Goal: Navigation & Orientation: Find specific page/section

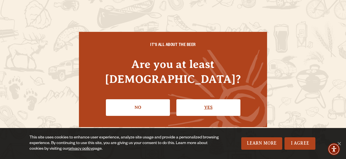
click at [208, 101] on link "Yes" at bounding box center [209, 107] width 64 height 16
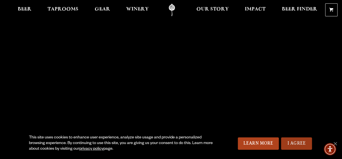
click at [301, 146] on link "I Agree" at bounding box center [296, 143] width 31 height 12
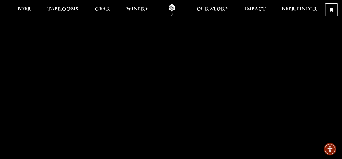
click at [26, 11] on span "Beer" at bounding box center [25, 9] width 14 height 4
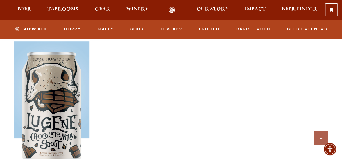
scroll to position [986, 0]
